Goal: Task Accomplishment & Management: Manage account settings

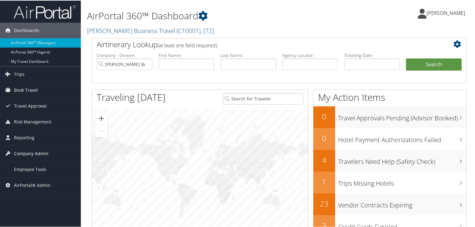
click at [31, 154] on span "Company Admin" at bounding box center [31, 153] width 34 height 16
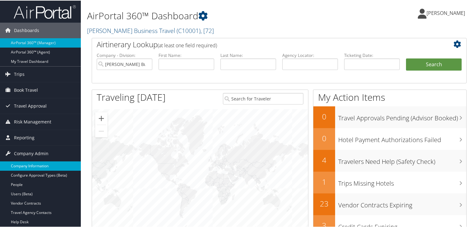
click at [41, 162] on link "Company Information" at bounding box center [40, 165] width 81 height 9
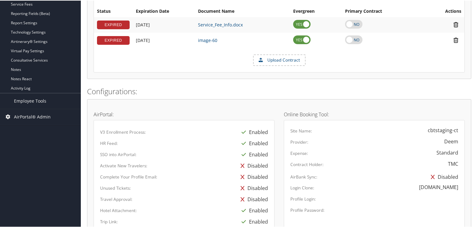
scroll to position [248, 0]
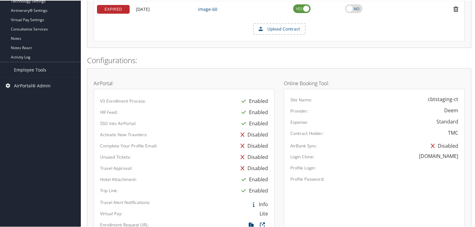
click at [443, 131] on div "TMC" at bounding box center [410, 131] width 103 height 7
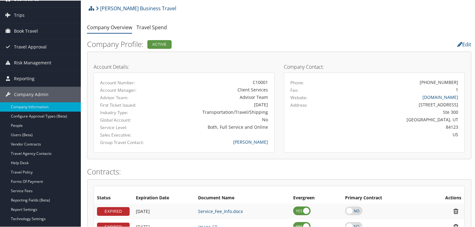
scroll to position [0, 0]
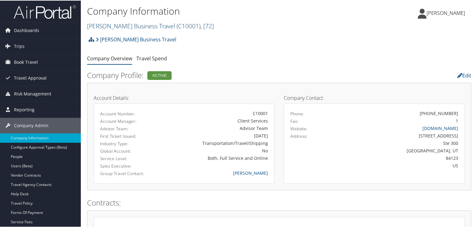
click at [152, 25] on link "Christopherson Business Travel ( C10001 ) , [ 72 ]" at bounding box center [150, 25] width 127 height 8
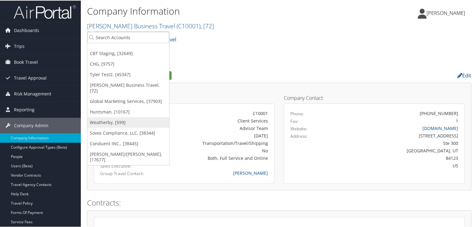
click at [112, 116] on link "Weatherby, [599]" at bounding box center [128, 121] width 82 height 11
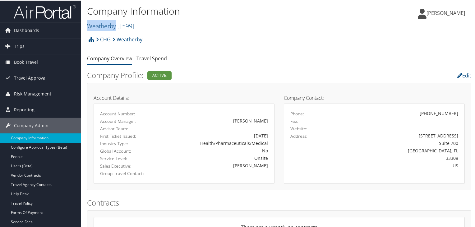
drag, startPoint x: 87, startPoint y: 25, endPoint x: 117, endPoint y: 30, distance: 30.1
click at [117, 30] on h2 "Weatherby , [ 599 ]" at bounding box center [215, 25] width 256 height 11
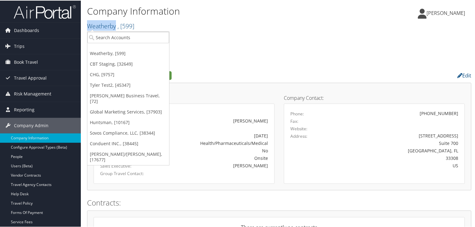
copy link "Weatherby"
click at [112, 31] on ul "Weatherby, [599] CBT Staging, [32649] CHG, [9757] Tyler Test2, [45347] Christop…" at bounding box center [128, 98] width 82 height 134
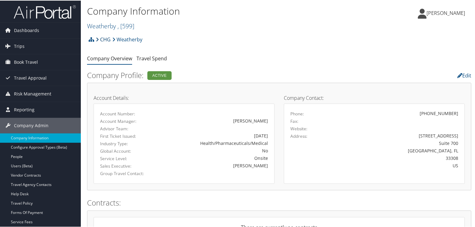
click at [107, 39] on link "CHG" at bounding box center [103, 39] width 15 height 12
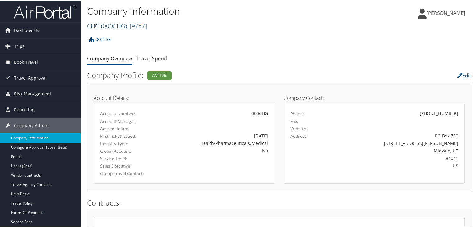
click at [114, 24] on span "( 000CHG )" at bounding box center [114, 25] width 26 height 8
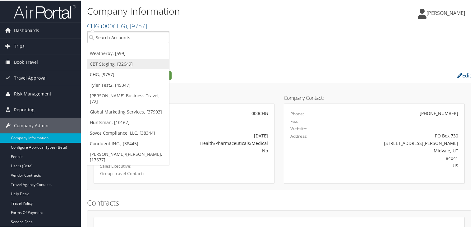
click at [102, 67] on link "CBT Staging, [32649]" at bounding box center [128, 63] width 82 height 11
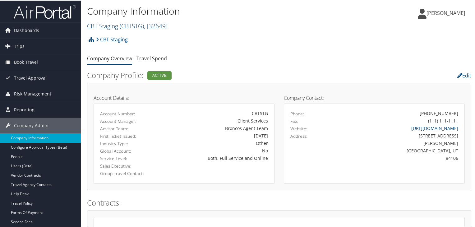
click at [118, 28] on link "CBT Staging ( CBTSTG ) , [ 32649 ]" at bounding box center [127, 25] width 80 height 8
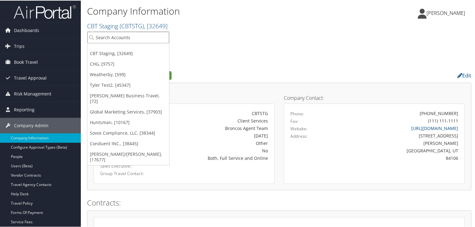
click at [115, 36] on input "search" at bounding box center [128, 36] width 82 height 11
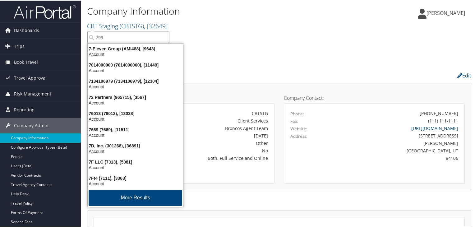
type input "7992"
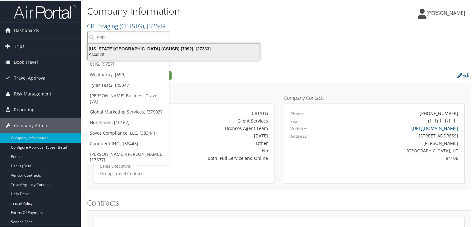
click at [111, 51] on div "Account" at bounding box center [173, 54] width 179 height 6
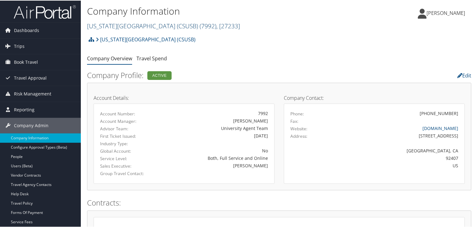
click at [125, 27] on link "California State University San Bernardino (CSUSB) ( 7992 ) , [ 27233 ]" at bounding box center [163, 25] width 153 height 8
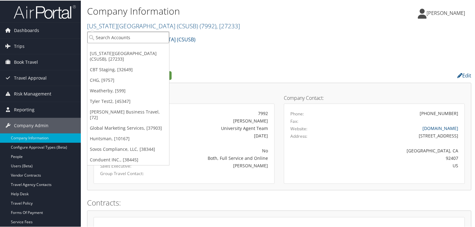
click at [131, 39] on input "search" at bounding box center [128, 36] width 82 height 11
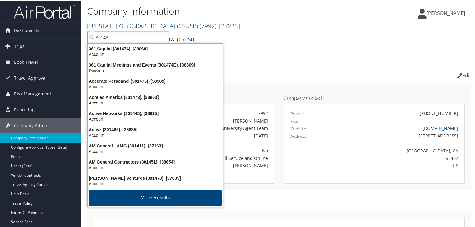
type input "301438"
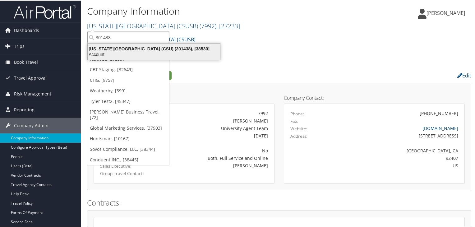
click at [100, 46] on div "California State University (CSU) (301438), [38530]" at bounding box center [154, 48] width 140 height 6
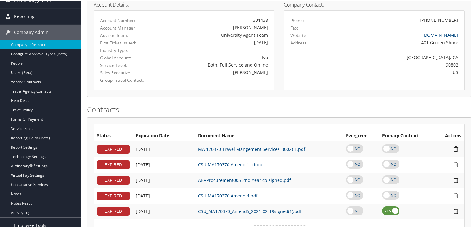
scroll to position [248, 0]
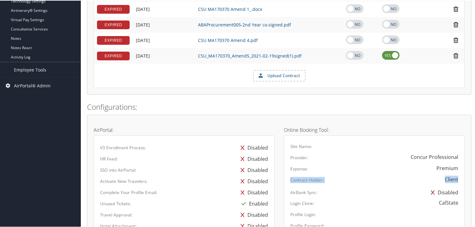
drag, startPoint x: 286, startPoint y: 181, endPoint x: 455, endPoint y: 179, distance: 169.0
click at [455, 179] on div "Contract Holder: Client" at bounding box center [373, 180] width 177 height 11
click at [410, 191] on div "Disabled" at bounding box center [410, 191] width 103 height 11
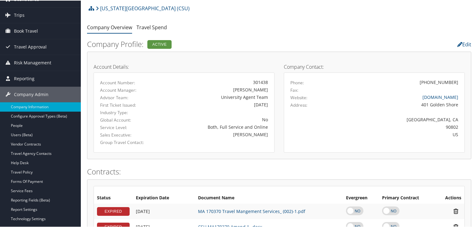
scroll to position [0, 0]
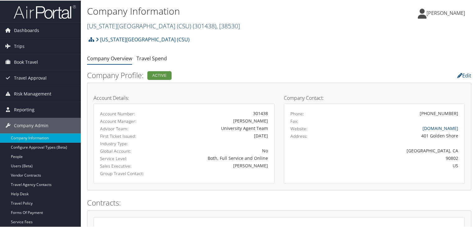
click at [144, 29] on link "California State University (CSU) ( 301438 ) , [ 38530 ]" at bounding box center [163, 25] width 153 height 8
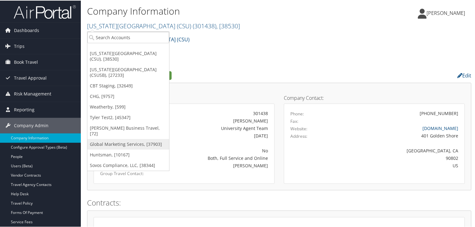
click at [116, 138] on link "Global Marketing Services, [37903]" at bounding box center [128, 143] width 82 height 11
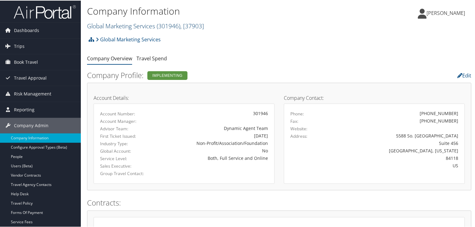
click at [119, 26] on link "Global Marketing Services ( 301946 ) , [ 37903 ]" at bounding box center [145, 25] width 117 height 8
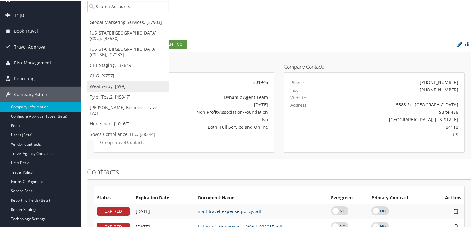
scroll to position [62, 0]
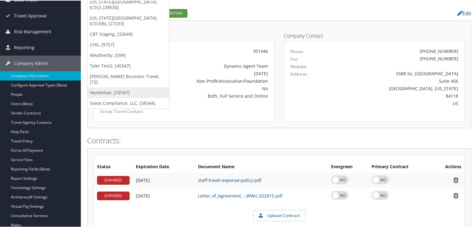
click at [101, 87] on link "Huntsman, [10167]" at bounding box center [128, 92] width 82 height 11
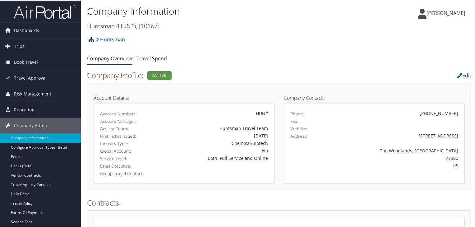
click at [136, 25] on span "( HUN* )" at bounding box center [126, 25] width 20 height 8
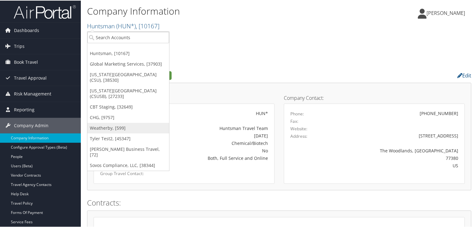
scroll to position [31, 0]
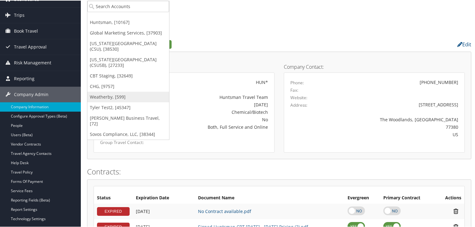
click at [108, 92] on link "Weatherby, [599]" at bounding box center [128, 96] width 82 height 11
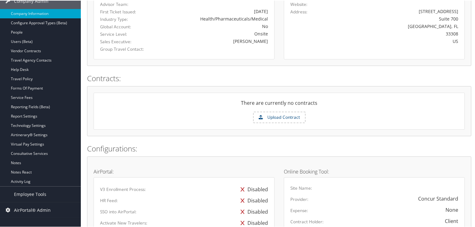
scroll to position [155, 0]
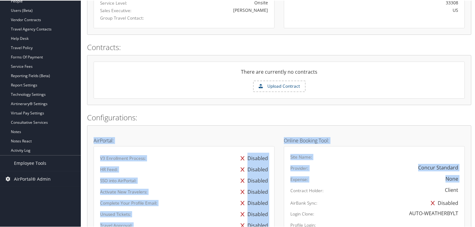
drag, startPoint x: 287, startPoint y: 192, endPoint x: 467, endPoint y: 195, distance: 180.1
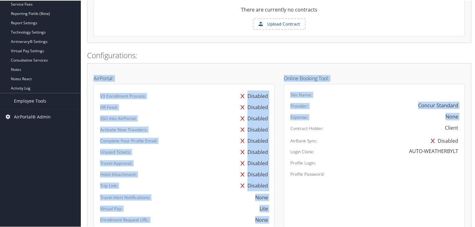
scroll to position [279, 0]
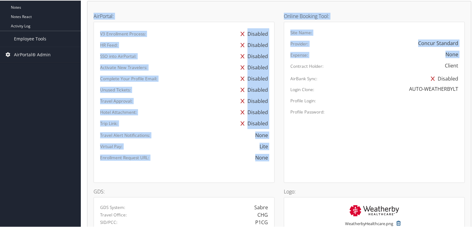
drag, startPoint x: 209, startPoint y: 128, endPoint x: 196, endPoint y: 134, distance: 14.7
click at [209, 128] on div "V3 Enrollment Process: Disabled HR Feed: Disabled SSO into AirPortal: Disabled …" at bounding box center [184, 102] width 168 height 148
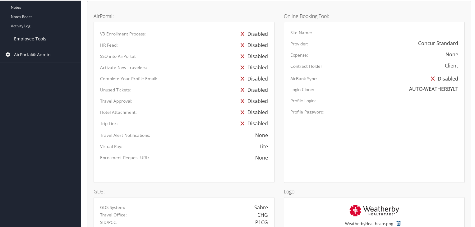
click at [309, 75] on label "AirBank Sync:" at bounding box center [303, 78] width 27 height 6
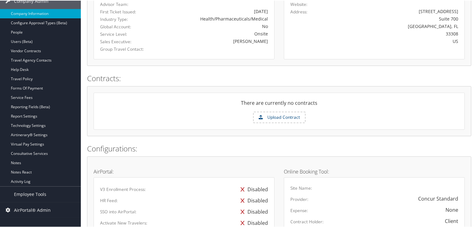
scroll to position [0, 0]
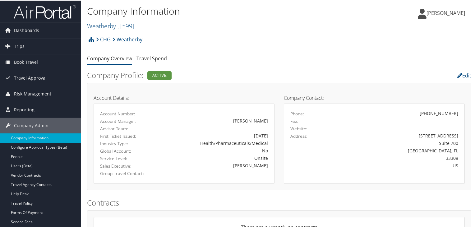
click at [84, 25] on div "Company Information Weatherby , [ 599 ] Weatherby Huntsman Global Marketing Ser…" at bounding box center [279, 16] width 396 height 33
click at [107, 32] on div "Company Information Weatherby , [ 599 ] Weatherby Huntsman Global Marketing Ser…" at bounding box center [215, 18] width 256 height 30
click at [107, 28] on link "Weatherby , [ 599 ]" at bounding box center [110, 25] width 47 height 8
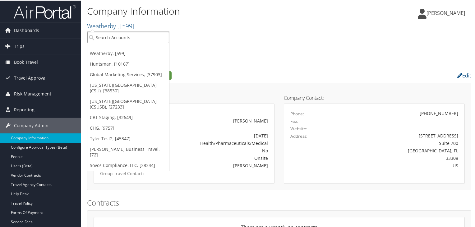
click at [99, 36] on input "search" at bounding box center [128, 36] width 82 height 11
type input "cbt"
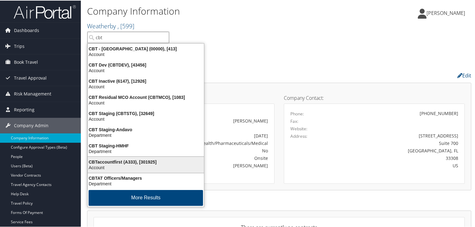
scroll to position [1, 0]
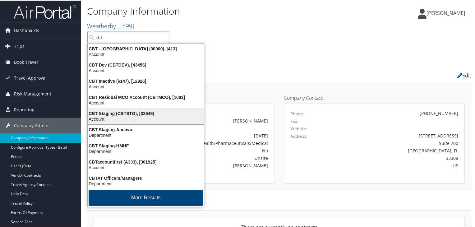
click at [119, 116] on div "Account" at bounding box center [146, 119] width 124 height 6
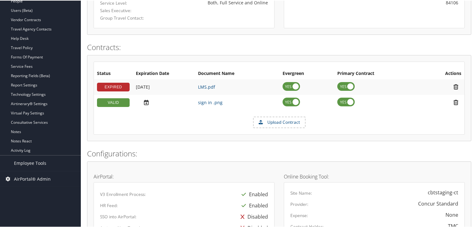
scroll to position [186, 0]
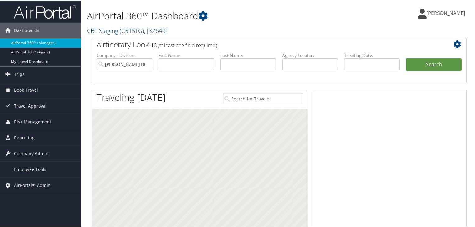
click at [106, 29] on link "CBT Staging ( CBTSTG ) , [ 32649 ]" at bounding box center [127, 30] width 80 height 8
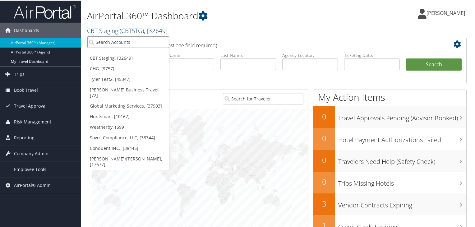
click at [105, 44] on input "search" at bounding box center [128, 41] width 82 height 11
paste input "0000WS2"
type input "0000WS2"
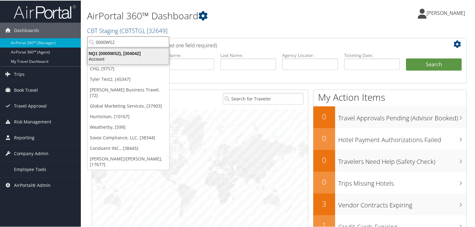
click at [114, 53] on div "NQ1 (0000WS2), [304042]" at bounding box center [128, 53] width 89 height 6
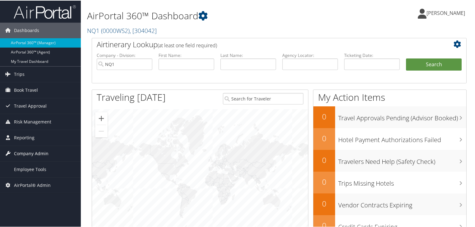
click at [33, 151] on span "Company Admin" at bounding box center [31, 153] width 34 height 16
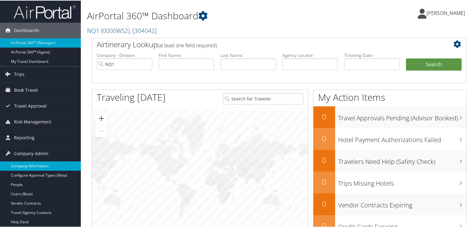
click at [29, 165] on link "Company Information" at bounding box center [40, 165] width 81 height 9
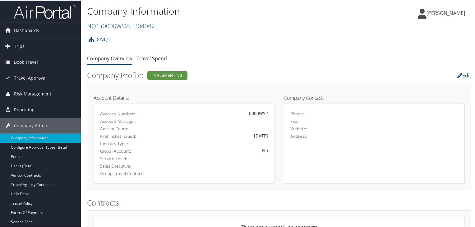
click at [125, 20] on h2 "NQ1 ( 0000WS2 ) , [ 304042 ]" at bounding box center [215, 25] width 256 height 11
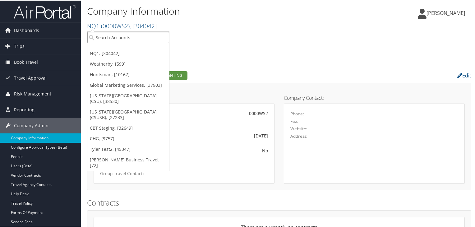
click at [113, 37] on input "search" at bounding box center [128, 36] width 82 height 11
paste input "301698"
type input "301698"
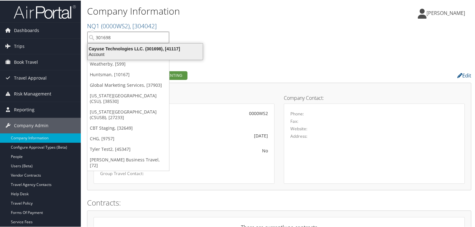
click at [111, 48] on div "Cayuse Technologies LLC. (301698), [41117]" at bounding box center [145, 48] width 122 height 6
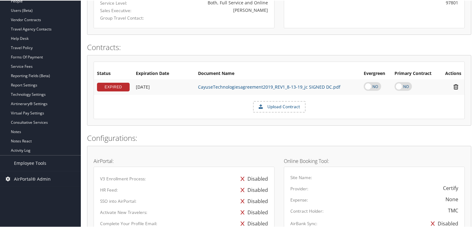
scroll to position [217, 0]
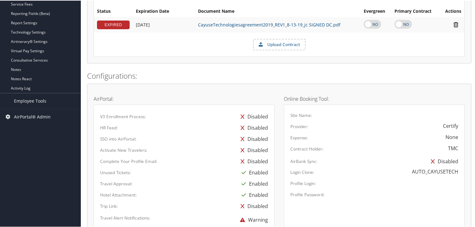
drag, startPoint x: 288, startPoint y: 125, endPoint x: 311, endPoint y: 129, distance: 23.1
click at [311, 129] on div "Provider: Certify" at bounding box center [373, 126] width 177 height 11
drag, startPoint x: 444, startPoint y: 147, endPoint x: 456, endPoint y: 143, distance: 12.1
click at [456, 144] on div "TMC" at bounding box center [410, 147] width 103 height 7
drag, startPoint x: 439, startPoint y: 126, endPoint x: 455, endPoint y: 125, distance: 15.3
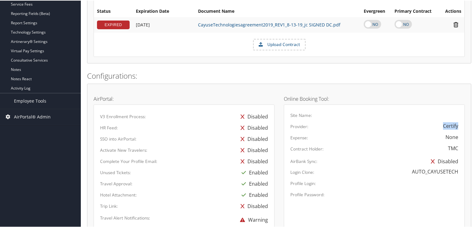
click at [455, 125] on div "Certify" at bounding box center [410, 124] width 103 height 7
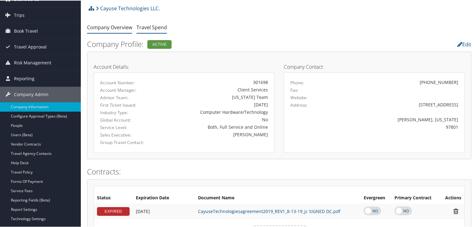
scroll to position [0, 0]
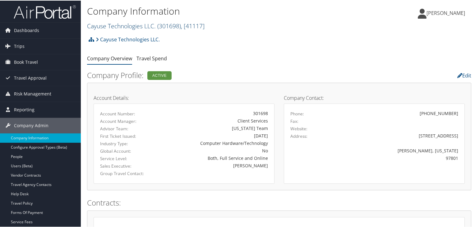
click at [126, 23] on link "Cayuse Technologies LLC. ( 301698 ) , [ 41117 ]" at bounding box center [145, 25] width 117 height 8
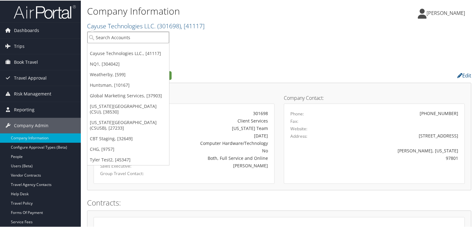
click at [112, 36] on input "search" at bounding box center [128, 36] width 82 height 11
paste input "7024"
type input "7024"
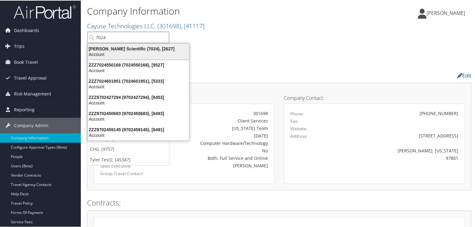
click at [101, 53] on div "Account" at bounding box center [138, 54] width 109 height 6
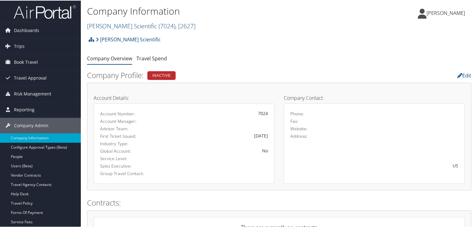
click at [123, 25] on link "[PERSON_NAME] Scientific ( 7024 ) , [ 2627 ]" at bounding box center [141, 25] width 108 height 8
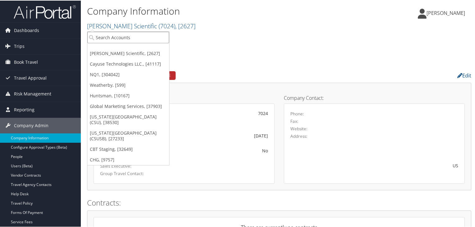
click at [107, 38] on input "search" at bounding box center [128, 36] width 82 height 11
paste input "044991"
type input "044991"
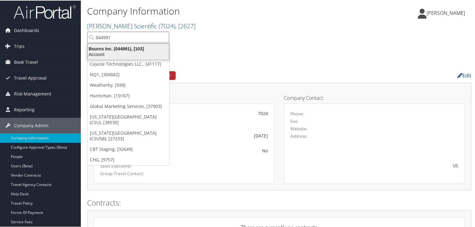
click at [106, 49] on div "Bourns Inc. (044991), [103]" at bounding box center [128, 48] width 89 height 6
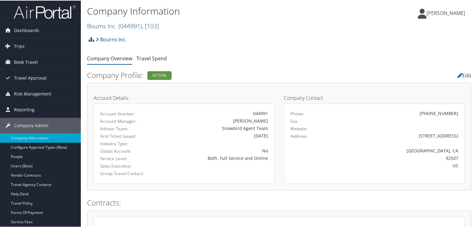
click at [141, 25] on span "( 044991 )" at bounding box center [130, 25] width 24 height 8
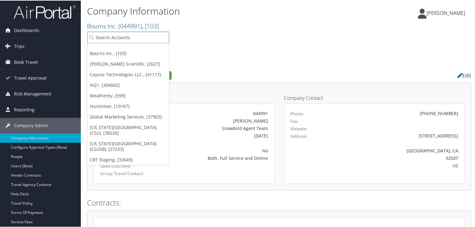
click at [131, 40] on input "search" at bounding box center [128, 36] width 82 height 11
paste input "301677"
type input "301677"
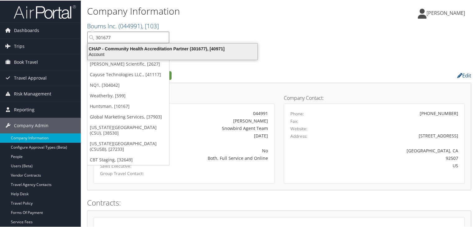
click at [132, 46] on div "CHAP - Community Health Accreditation Partner (301677), [40971]" at bounding box center [172, 48] width 177 height 6
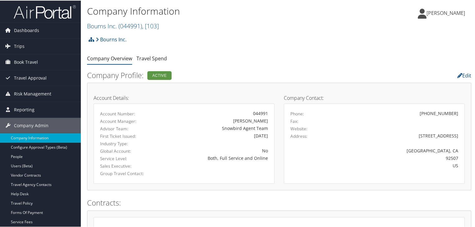
scroll to position [62, 0]
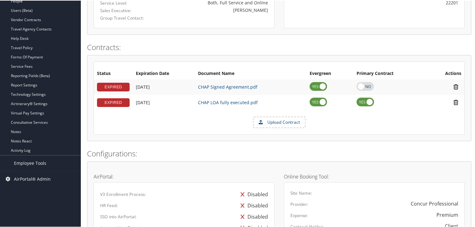
scroll to position [186, 0]
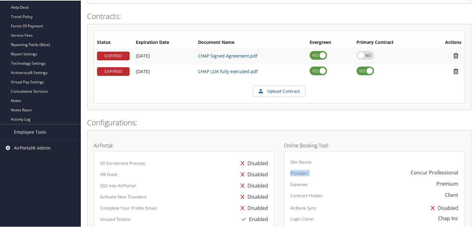
drag, startPoint x: 283, startPoint y: 170, endPoint x: 466, endPoint y: 169, distance: 182.9
click at [466, 169] on div "Online Booking Tool: Site Name: Provider: Concur Professional Expense: Premium …" at bounding box center [374, 223] width 190 height 175
drag, startPoint x: 411, startPoint y: 171, endPoint x: 403, endPoint y: 177, distance: 9.6
click at [456, 173] on div "Concur Professional" at bounding box center [410, 171] width 103 height 7
drag, startPoint x: 288, startPoint y: 173, endPoint x: 316, endPoint y: 174, distance: 27.7
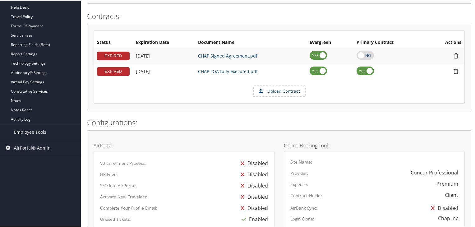
click at [316, 174] on div "Provider:" at bounding box center [322, 171] width 74 height 7
click at [327, 177] on div "Provider: Concur Professional" at bounding box center [373, 173] width 177 height 11
drag, startPoint x: 289, startPoint y: 170, endPoint x: 309, endPoint y: 171, distance: 20.2
click at [309, 171] on div "Provider:" at bounding box center [322, 171] width 74 height 7
click at [307, 175] on div "Provider: Concur Professional" at bounding box center [373, 173] width 177 height 11
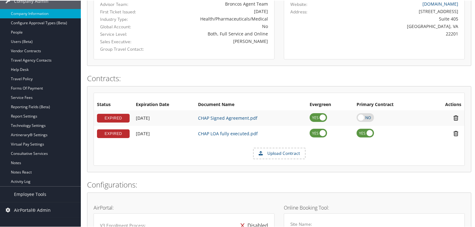
scroll to position [0, 0]
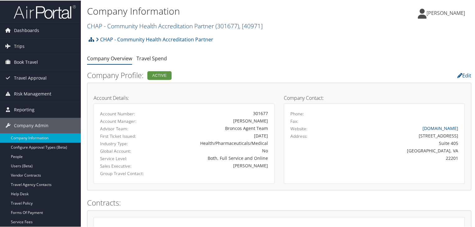
click at [172, 26] on link "CHAP - Community Health Accreditation Partner ( 301677 ) , [ 40971 ]" at bounding box center [174, 25] width 175 height 8
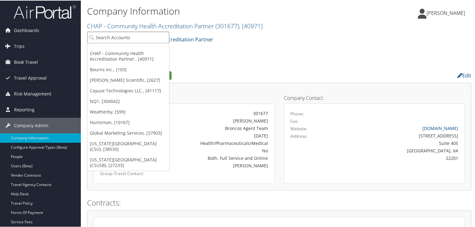
click at [111, 39] on input "search" at bounding box center [128, 36] width 82 height 11
paste input "007251"
type input "007251"
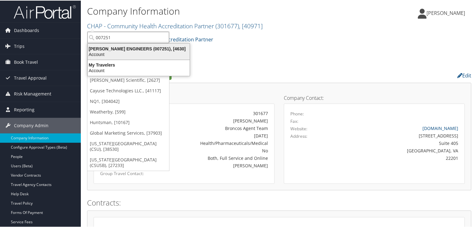
click at [112, 48] on div "CAROLLO ENGINEERS (007251), [4630]" at bounding box center [138, 48] width 109 height 6
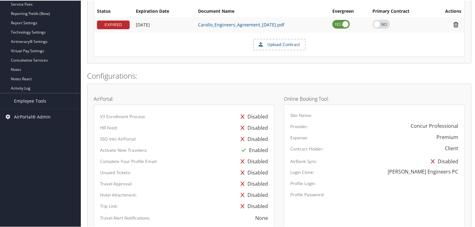
scroll to position [248, 0]
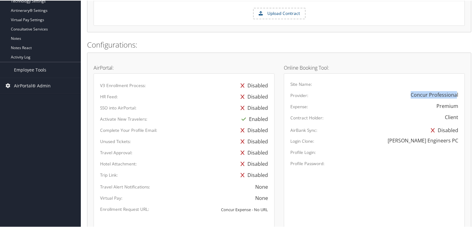
drag, startPoint x: 455, startPoint y: 93, endPoint x: 433, endPoint y: 98, distance: 22.5
click at [400, 93] on div "Concur Professional" at bounding box center [410, 93] width 103 height 7
drag, startPoint x: 462, startPoint y: 106, endPoint x: 414, endPoint y: 99, distance: 48.8
click at [417, 99] on div "Online Booking Tool: Site Name: Provider: Concur Professional Expense: Premium …" at bounding box center [374, 145] width 190 height 175
click at [350, 109] on div "Expense: Premium" at bounding box center [373, 107] width 177 height 11
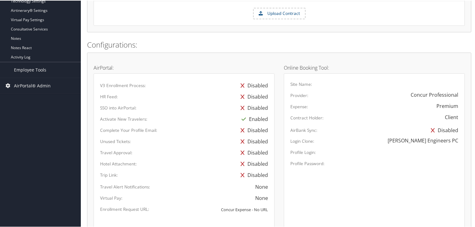
click at [277, 119] on div "AirPortal: V3 Enrollment Process: Disabled HR Feed: Disabled SSO into AirPortal…" at bounding box center [184, 145] width 190 height 175
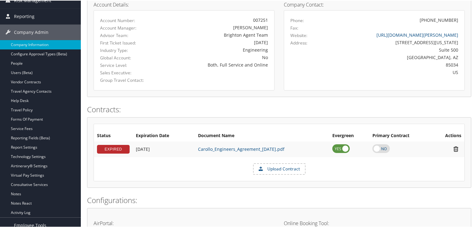
scroll to position [0, 0]
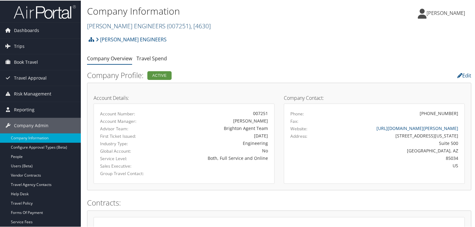
click at [137, 29] on link "CAROLLO ENGINEERS ( 007251 ) , [ 4630 ]" at bounding box center [149, 25] width 124 height 8
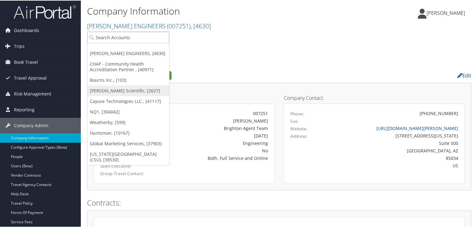
scroll to position [31, 0]
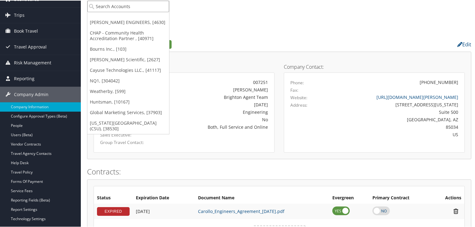
click at [107, 5] on input "search" at bounding box center [128, 5] width 82 height 11
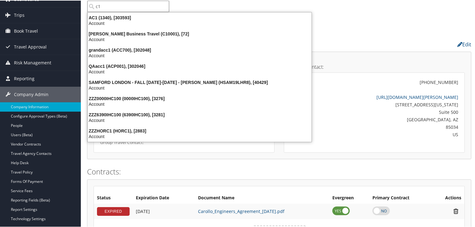
type input "c"
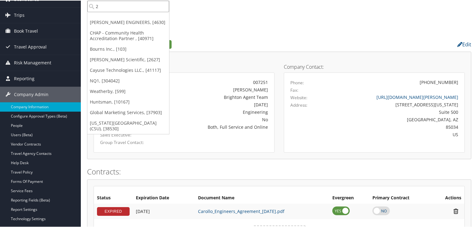
type input "23"
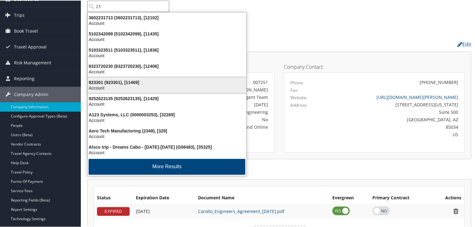
scroll to position [1, 0]
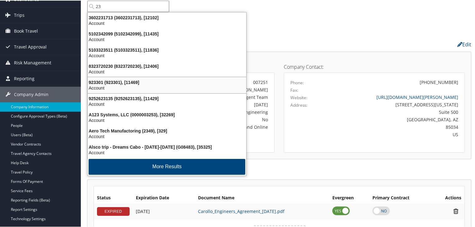
click at [117, 84] on div "Account" at bounding box center [167, 87] width 166 height 6
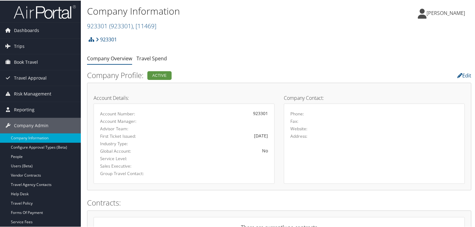
click at [133, 8] on h1 "Company Information" at bounding box center [215, 10] width 256 height 13
click at [136, 20] on h2 "923301 ( 923301 ) , [ 11469 ]" at bounding box center [215, 25] width 256 height 11
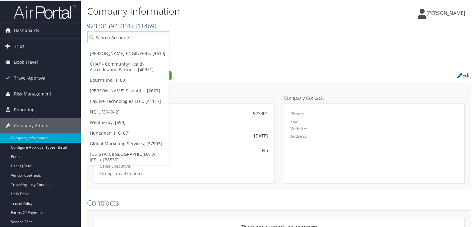
click at [127, 29] on span "( 923301 )" at bounding box center [121, 25] width 24 height 8
